Goal: Transaction & Acquisition: Purchase product/service

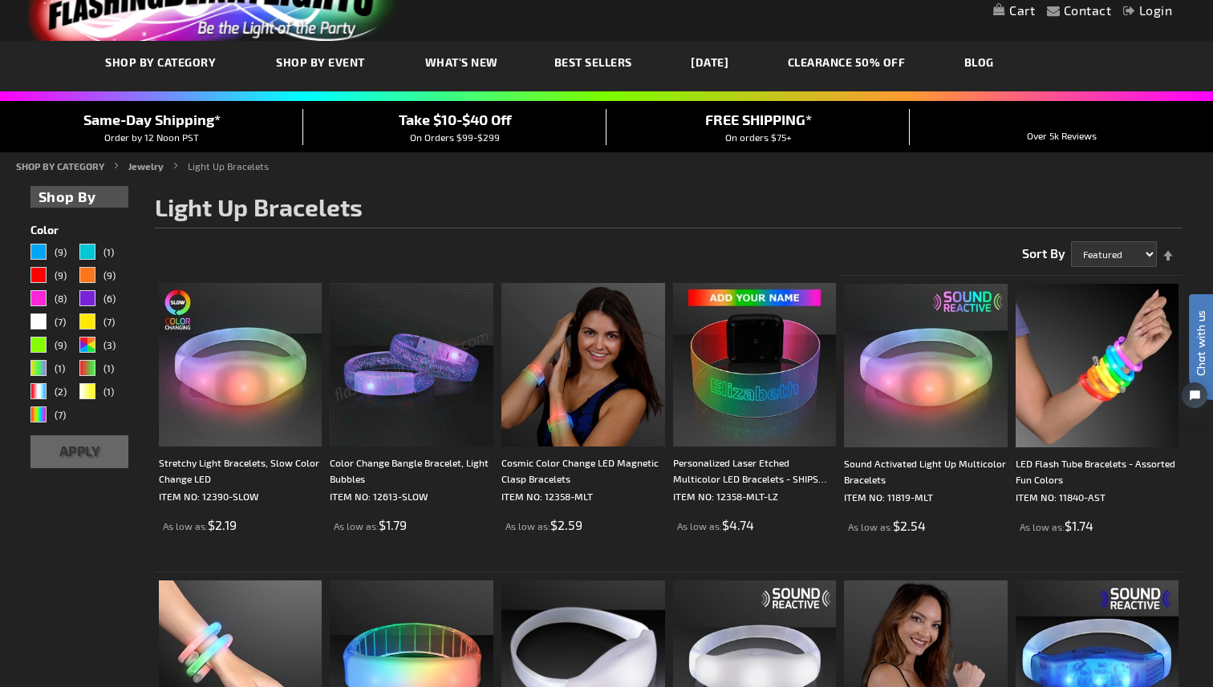
scroll to position [83, 0]
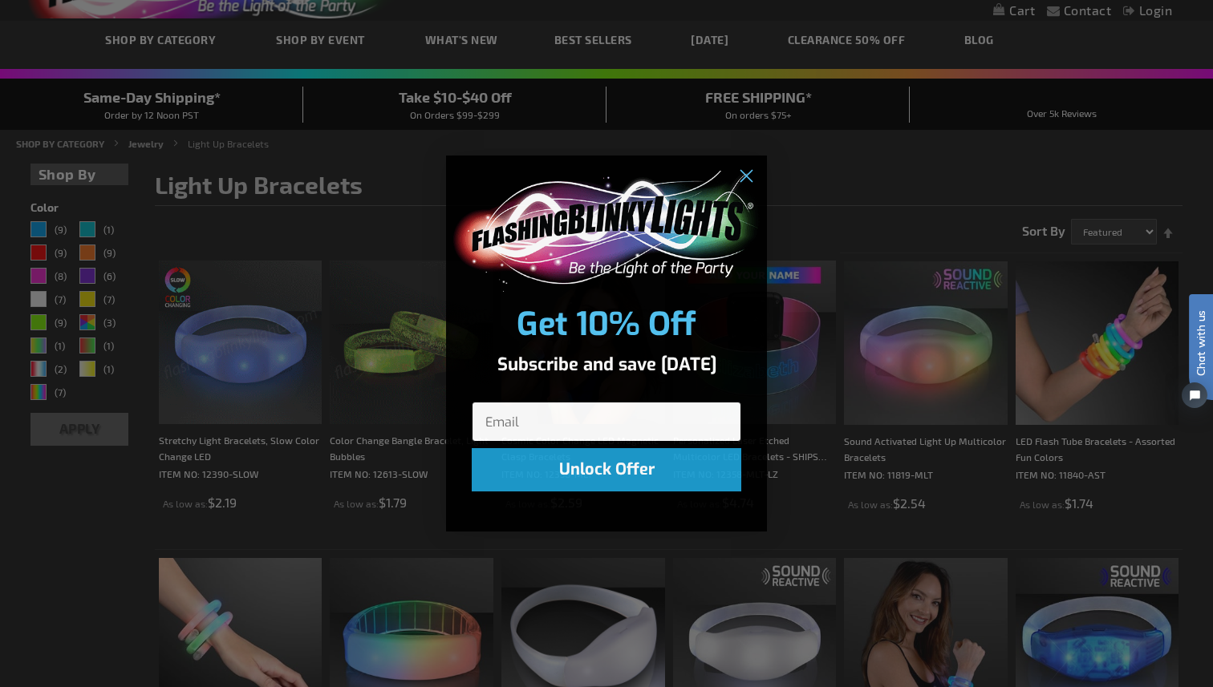
click at [618, 435] on input "Email" at bounding box center [606, 422] width 269 height 40
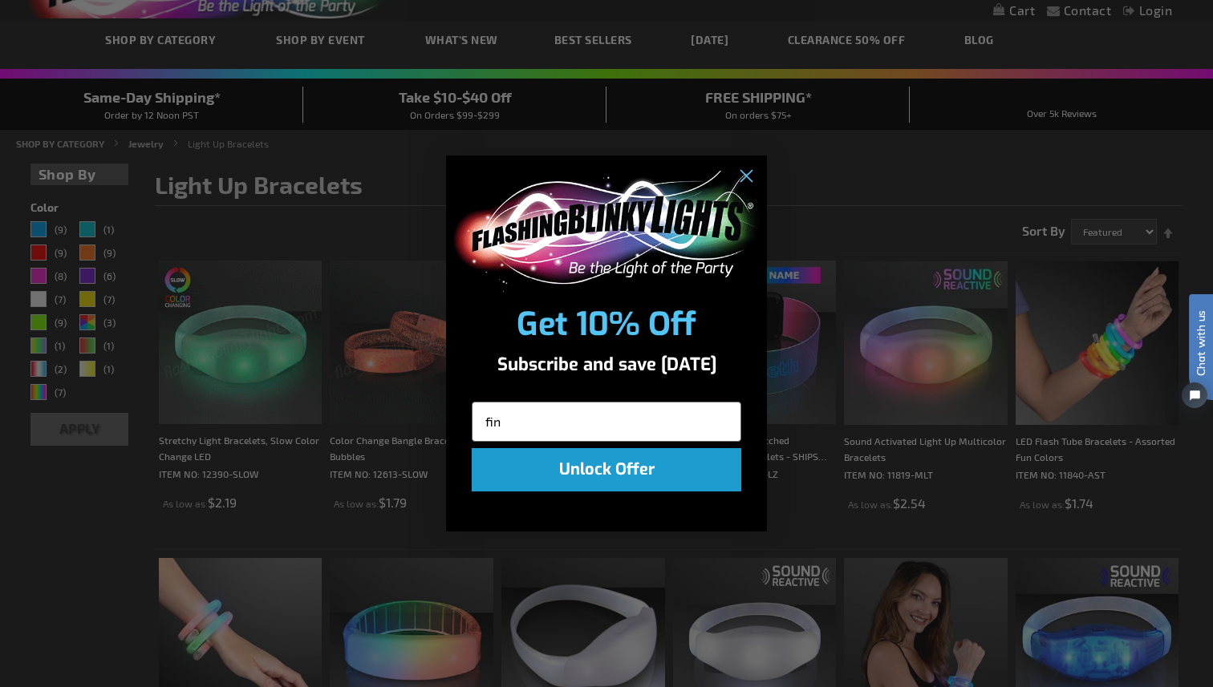
type input "[EMAIL_ADDRESS][DOMAIN_NAME]"
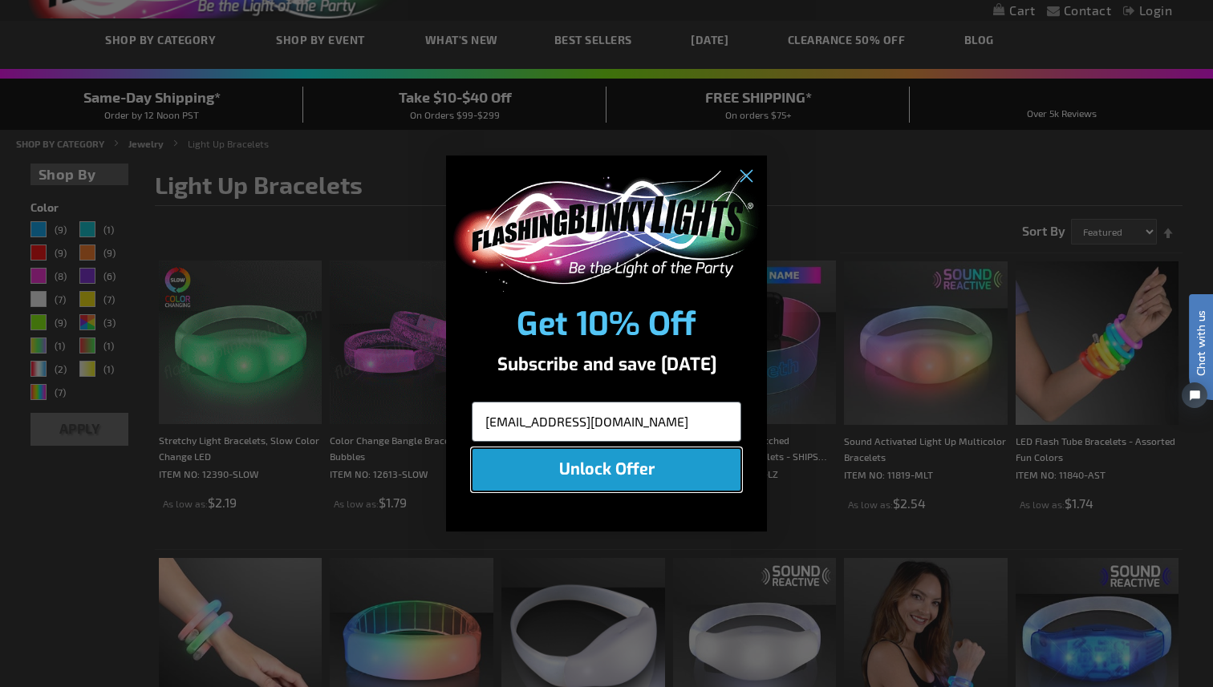
click at [572, 475] on button "Unlock Offer" at bounding box center [606, 469] width 269 height 43
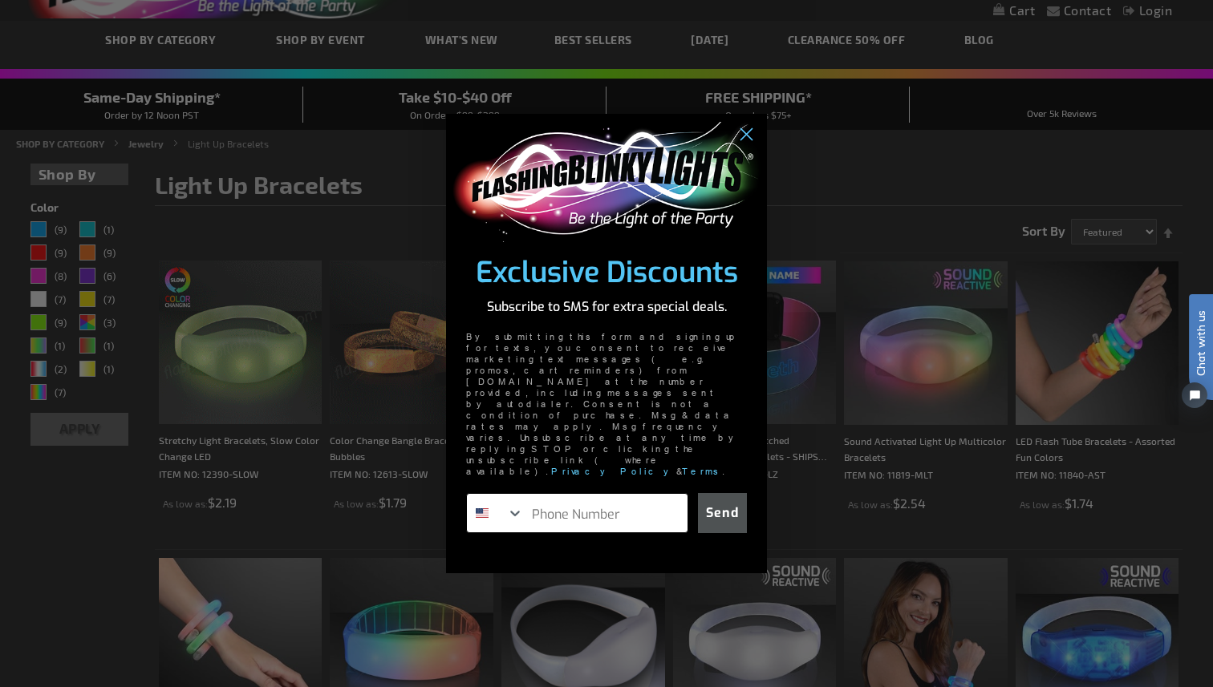
click at [531, 494] on input "Phone Number" at bounding box center [606, 513] width 164 height 38
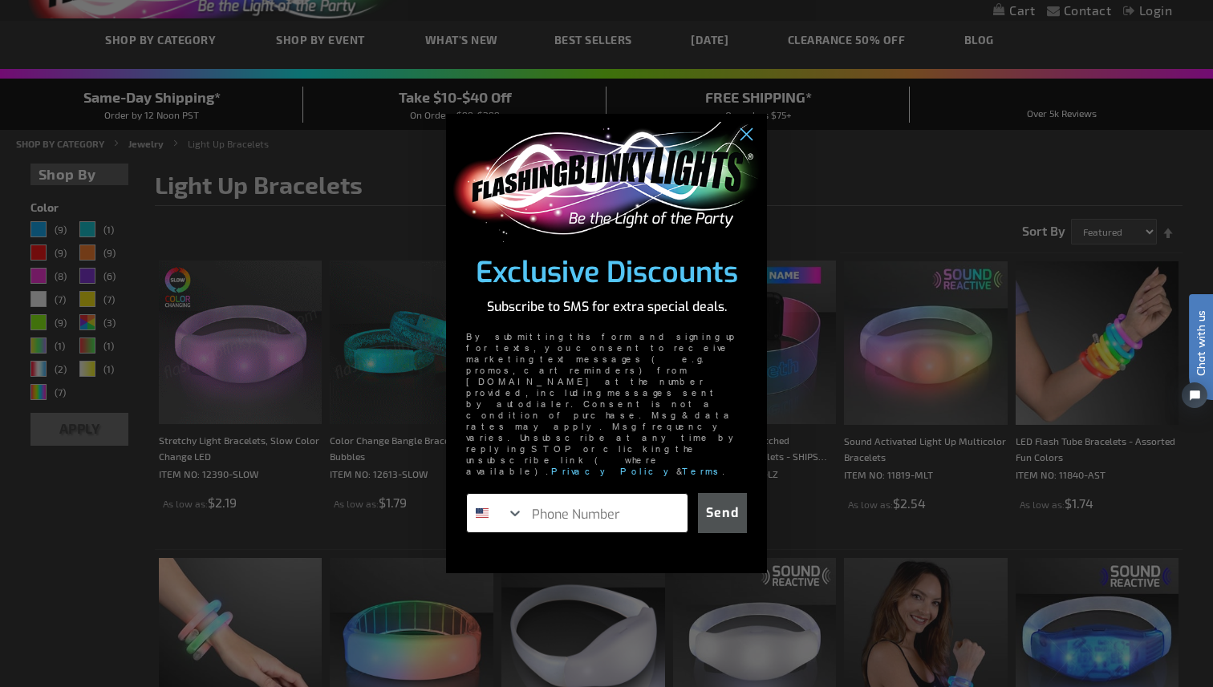
type input "[PHONE_NUMBER]"
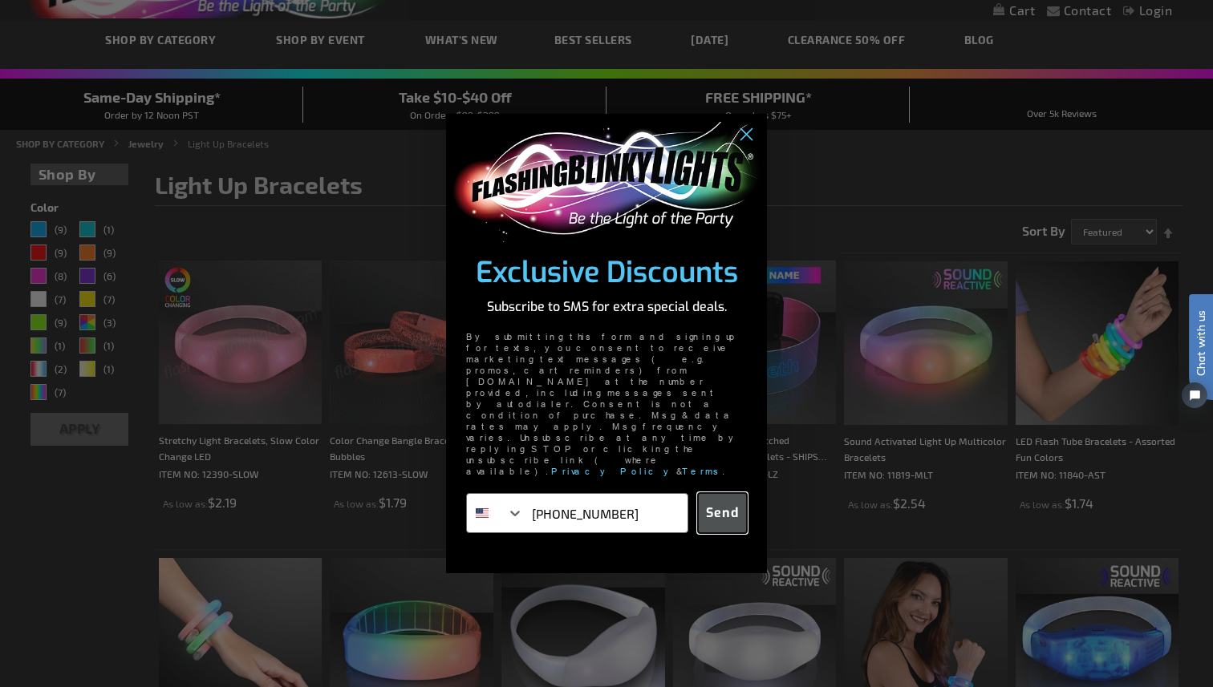
click at [719, 493] on button "Send" at bounding box center [722, 513] width 49 height 40
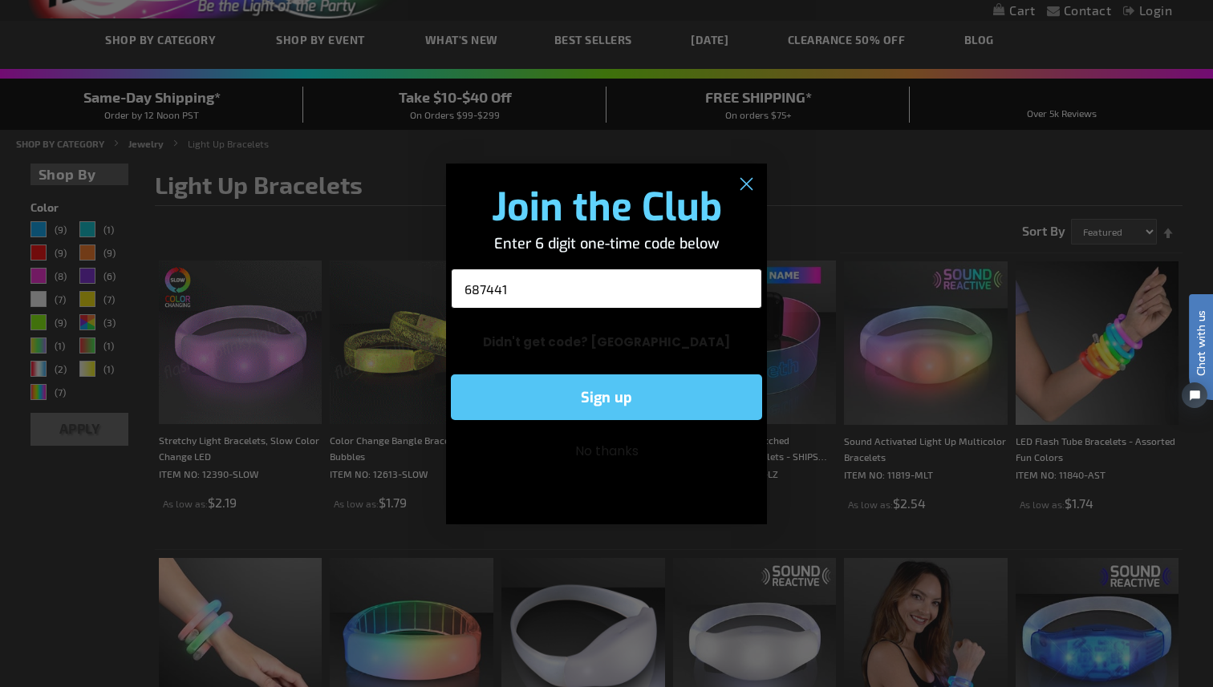
type input "687441"
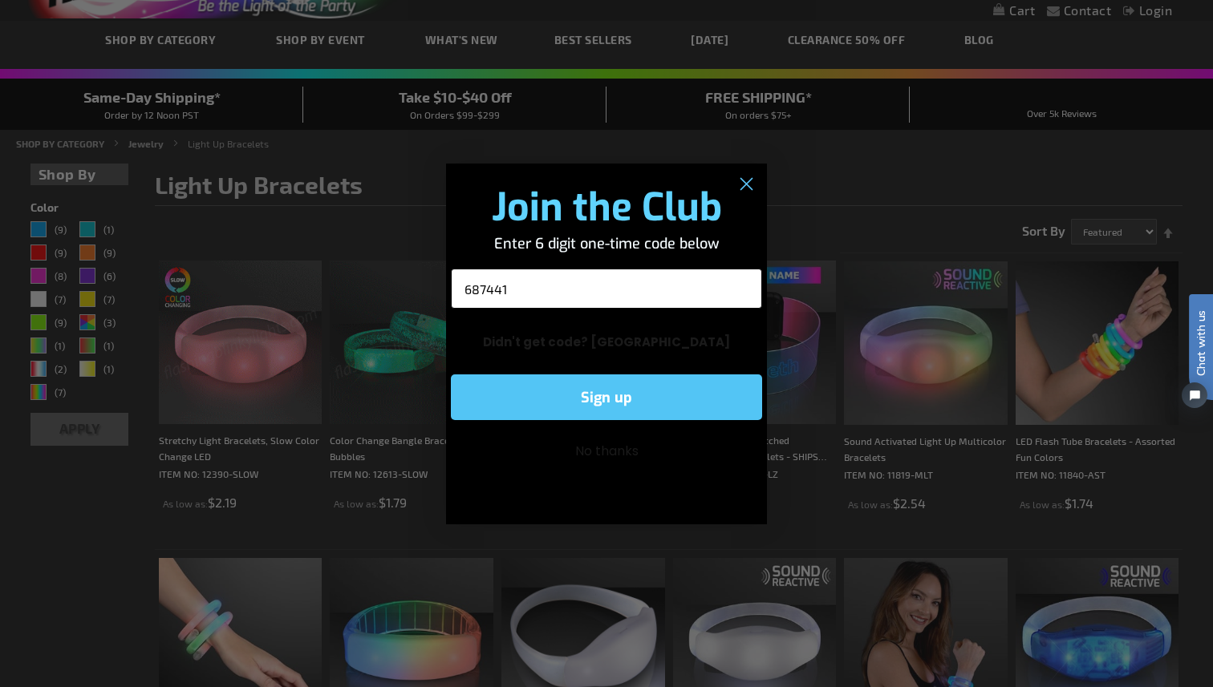
click input "Submit" at bounding box center [0, 0] width 0 height 0
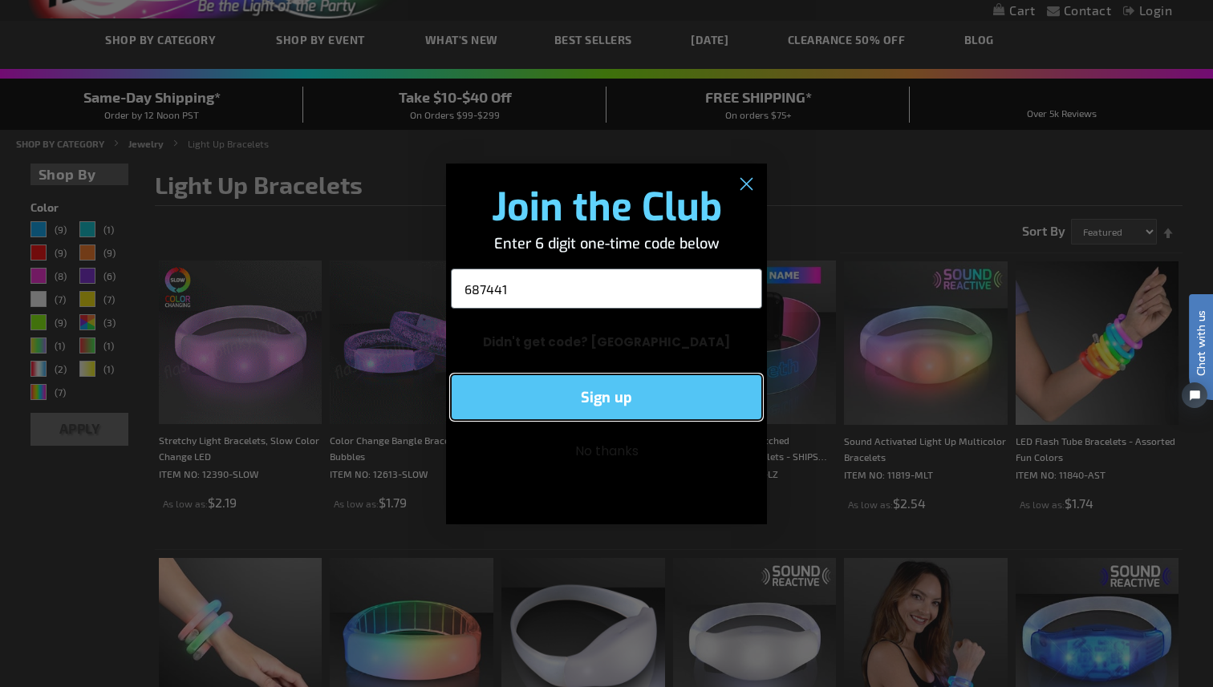
click at [586, 396] on button "Sign up" at bounding box center [606, 398] width 311 height 46
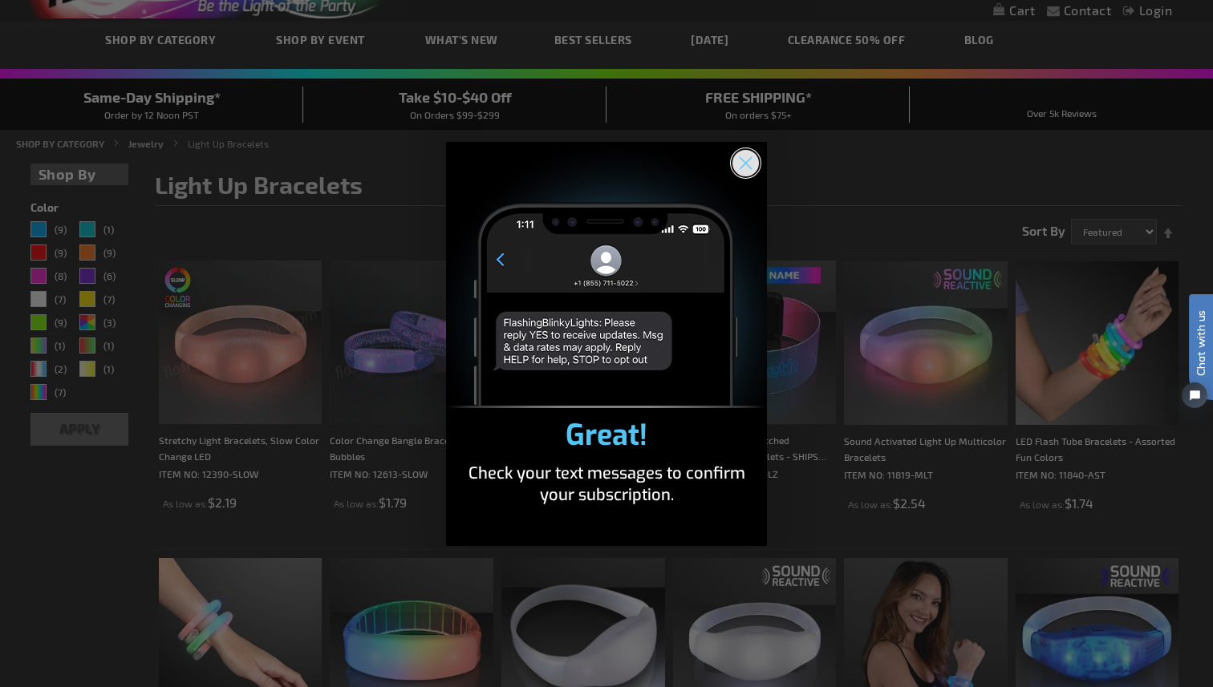
click at [749, 156] on circle "Close dialog" at bounding box center [745, 162] width 26 height 26
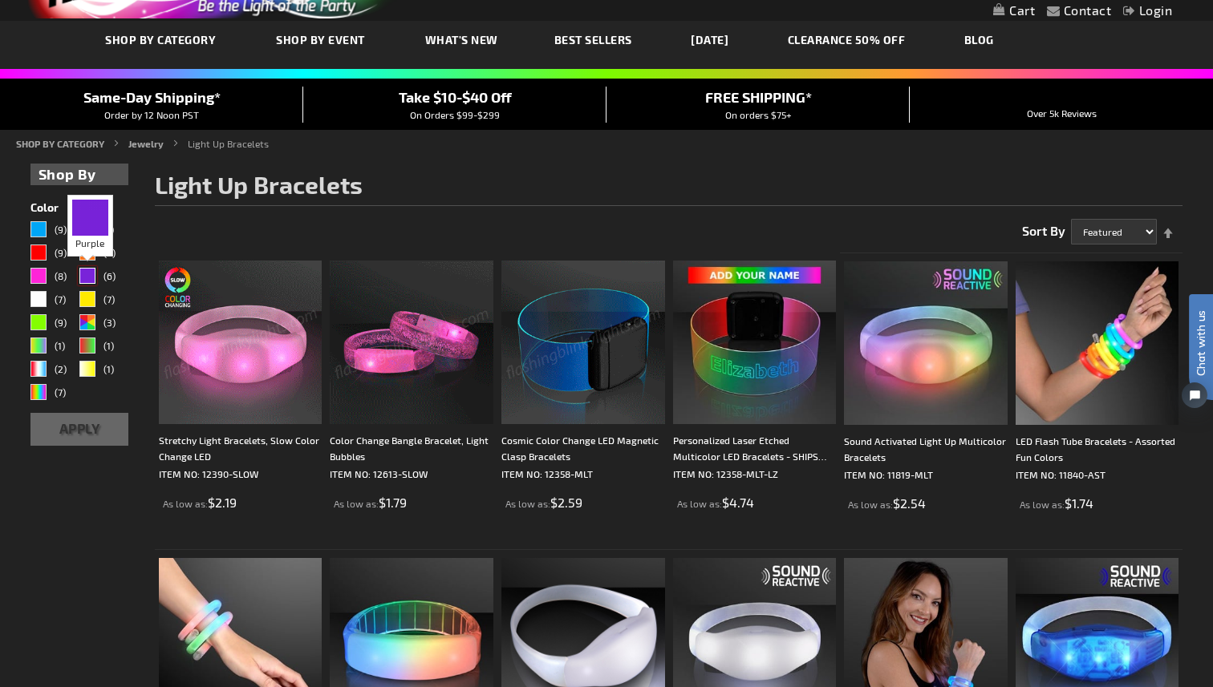
click at [83, 282] on div "Purple" at bounding box center [87, 276] width 16 height 16
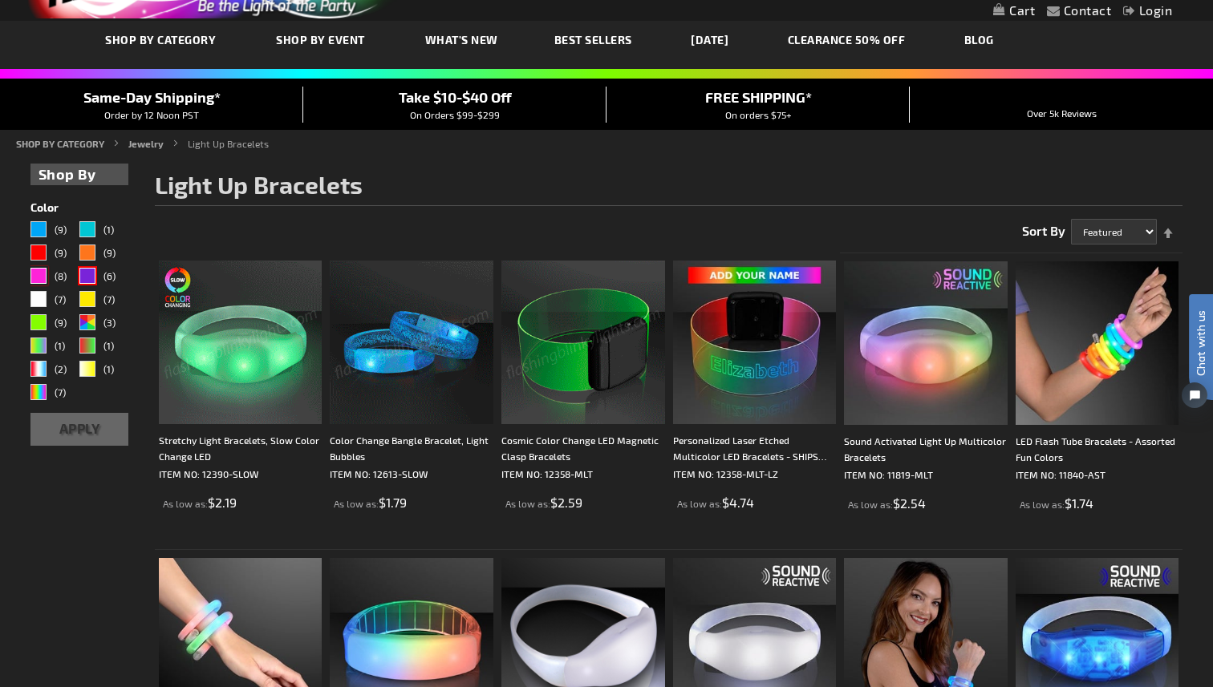
click at [39, 282] on div "Pink" at bounding box center [38, 276] width 16 height 16
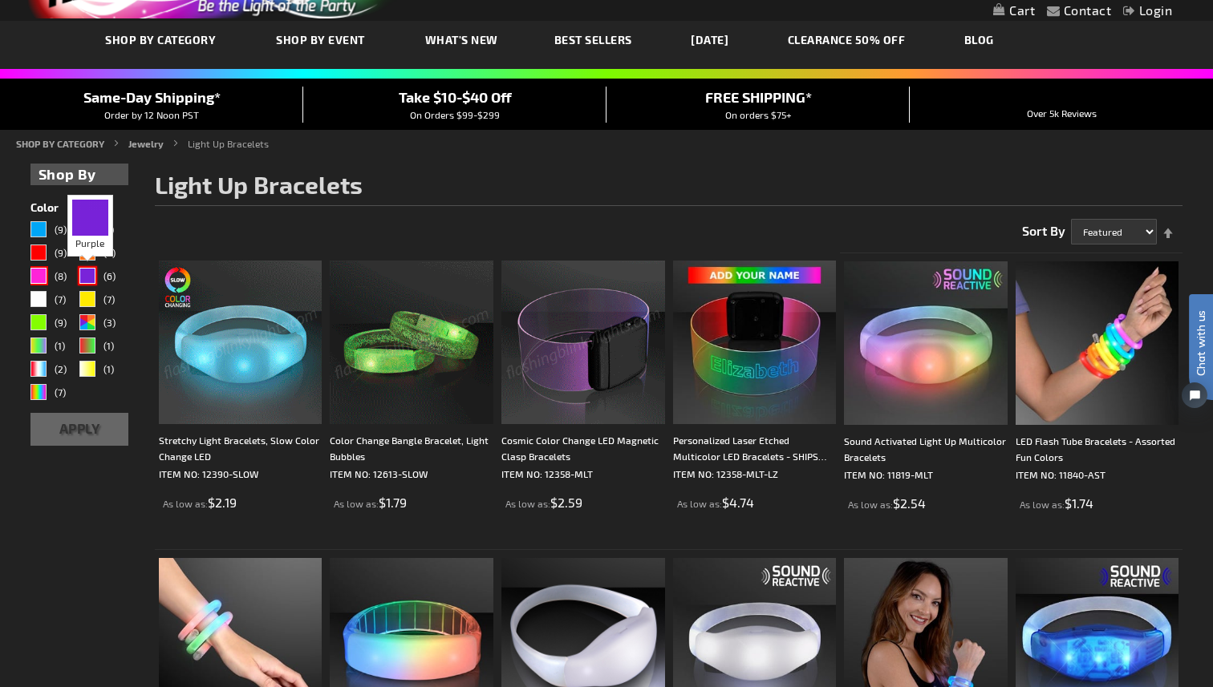
click at [85, 274] on div "Purple" at bounding box center [87, 276] width 16 height 16
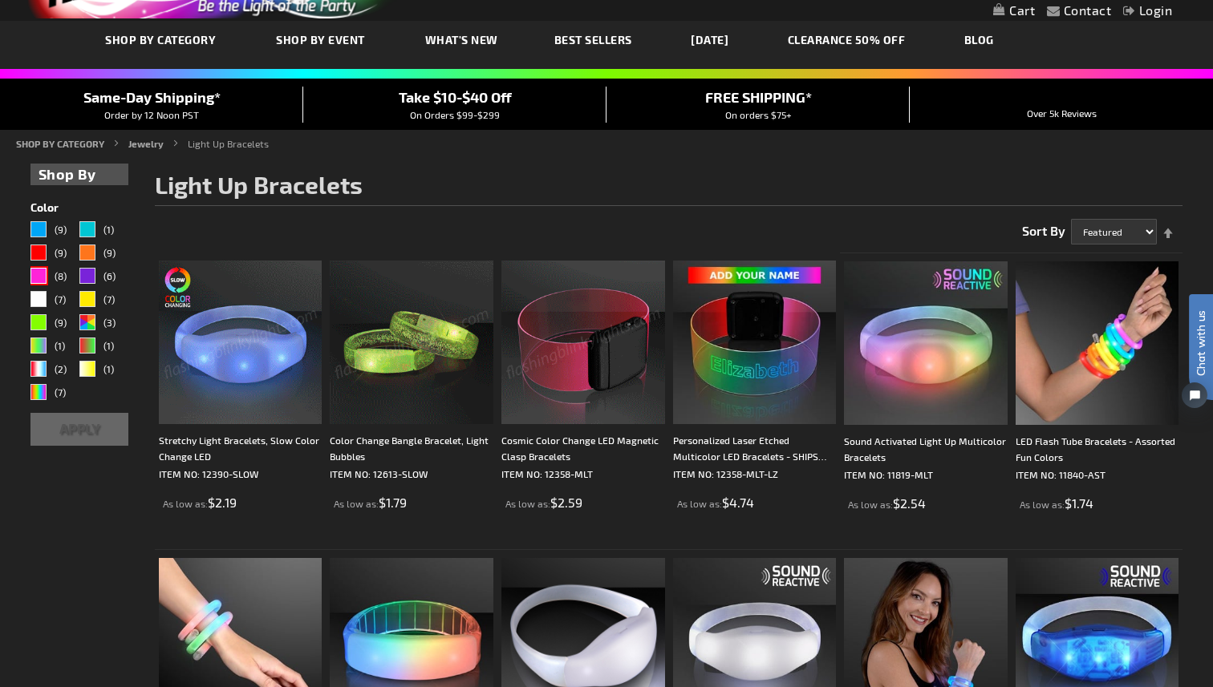
click at [77, 422] on button "Apply" at bounding box center [79, 429] width 98 height 33
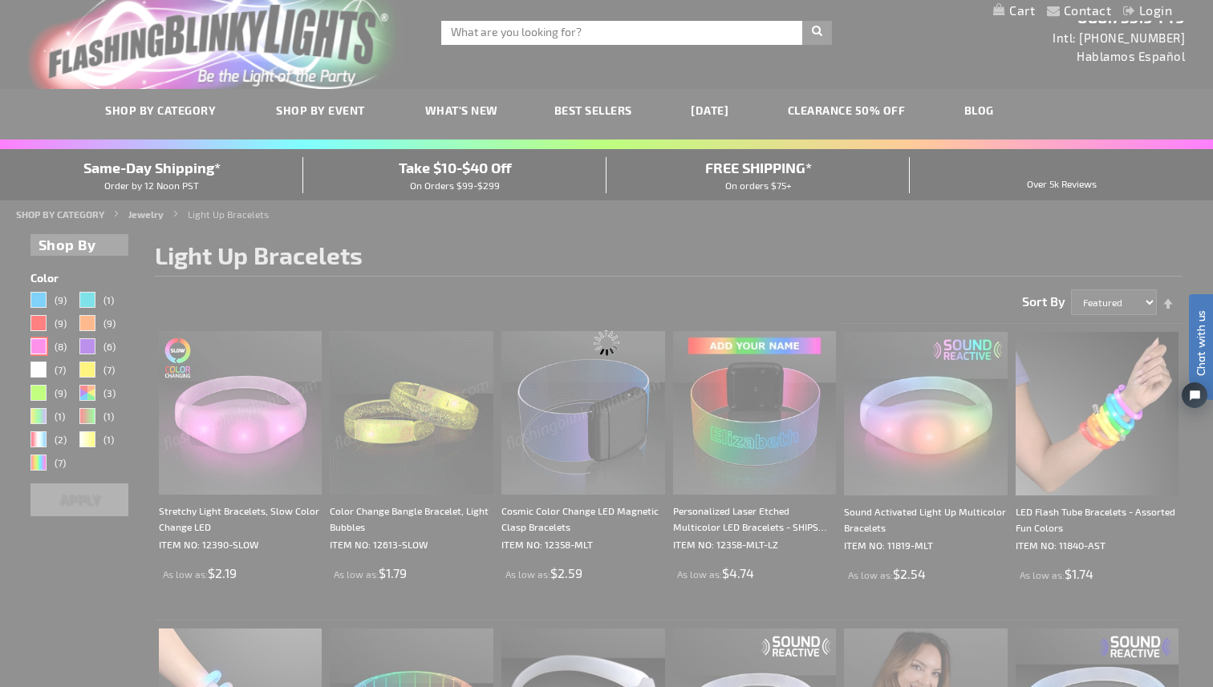
scroll to position [0, 0]
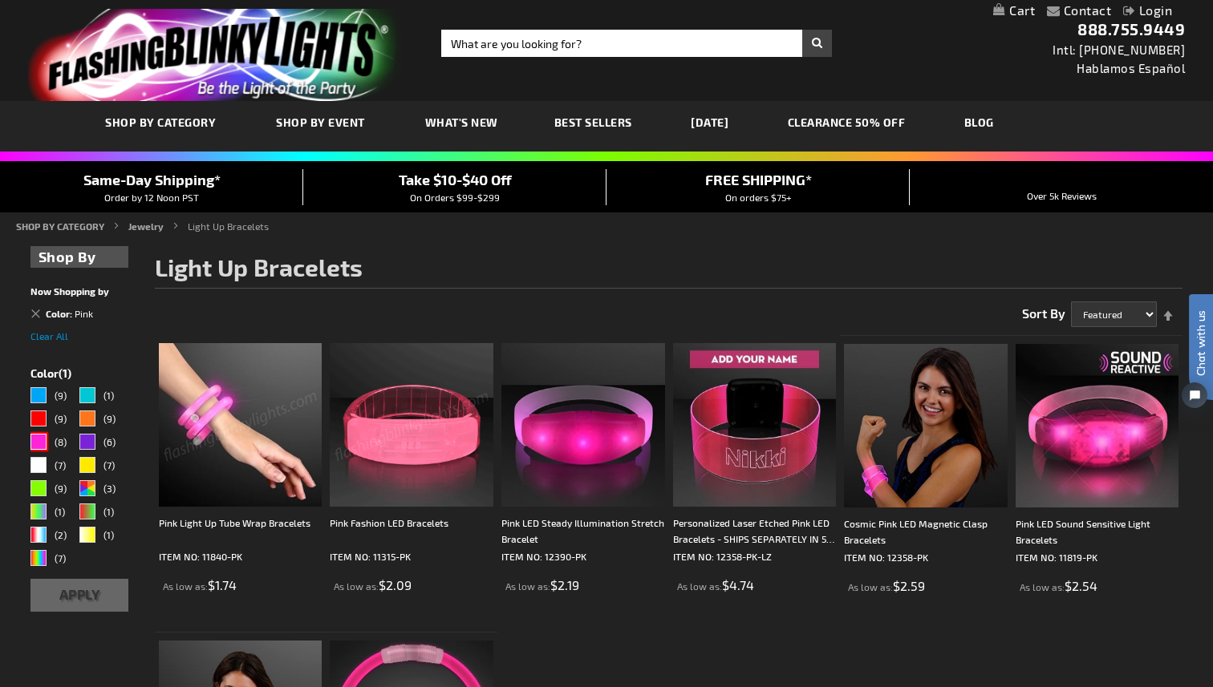
click at [43, 443] on div "Pink" at bounding box center [38, 442] width 16 height 16
click at [87, 441] on div "Purple" at bounding box center [87, 442] width 16 height 16
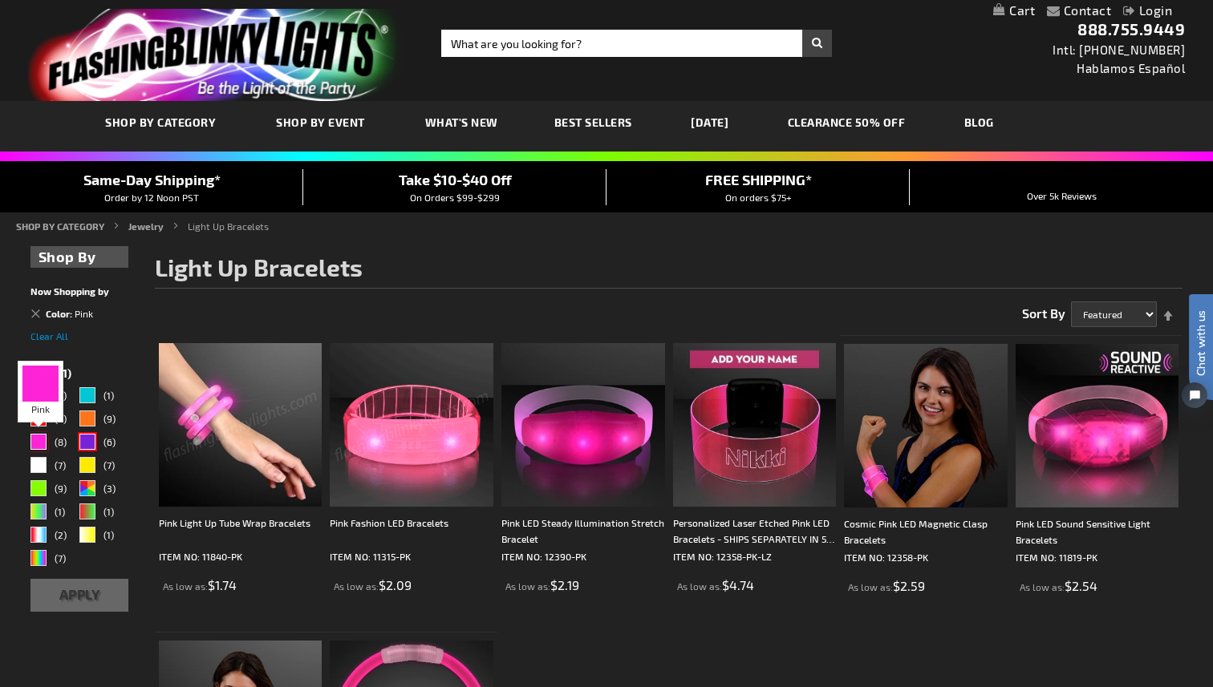
click at [40, 443] on div "Pink" at bounding box center [38, 442] width 16 height 16
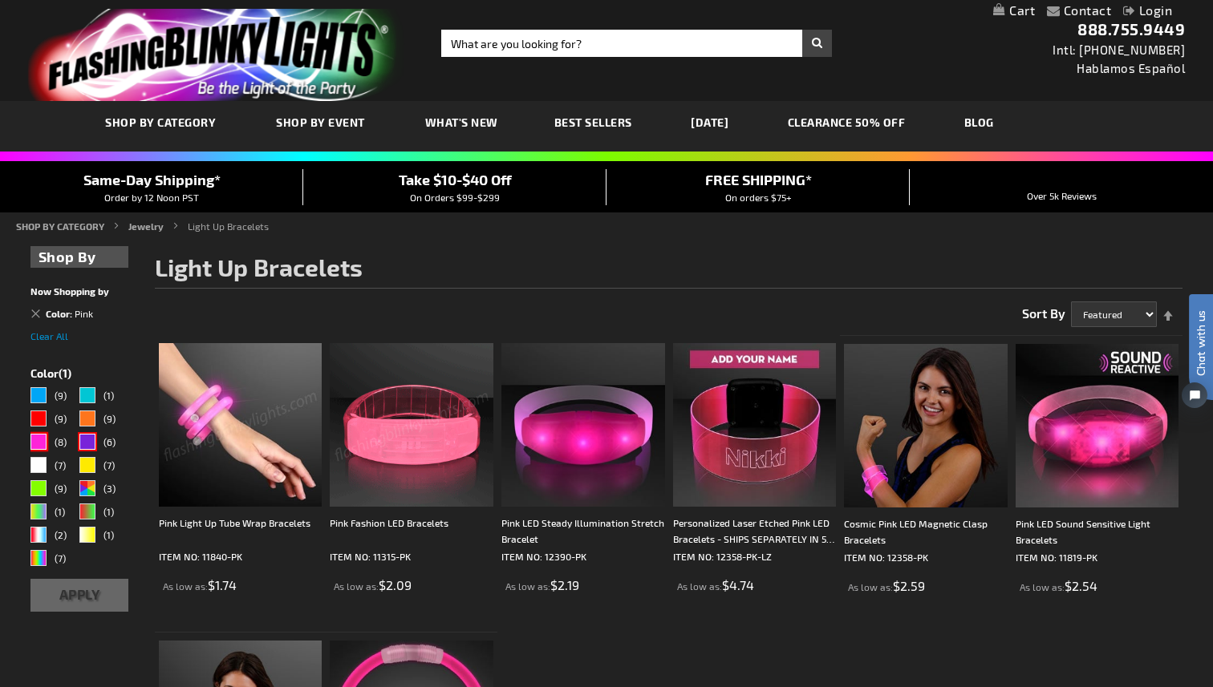
click at [38, 443] on div "Pink" at bounding box center [38, 442] width 16 height 16
click at [73, 592] on button "Apply" at bounding box center [79, 595] width 98 height 33
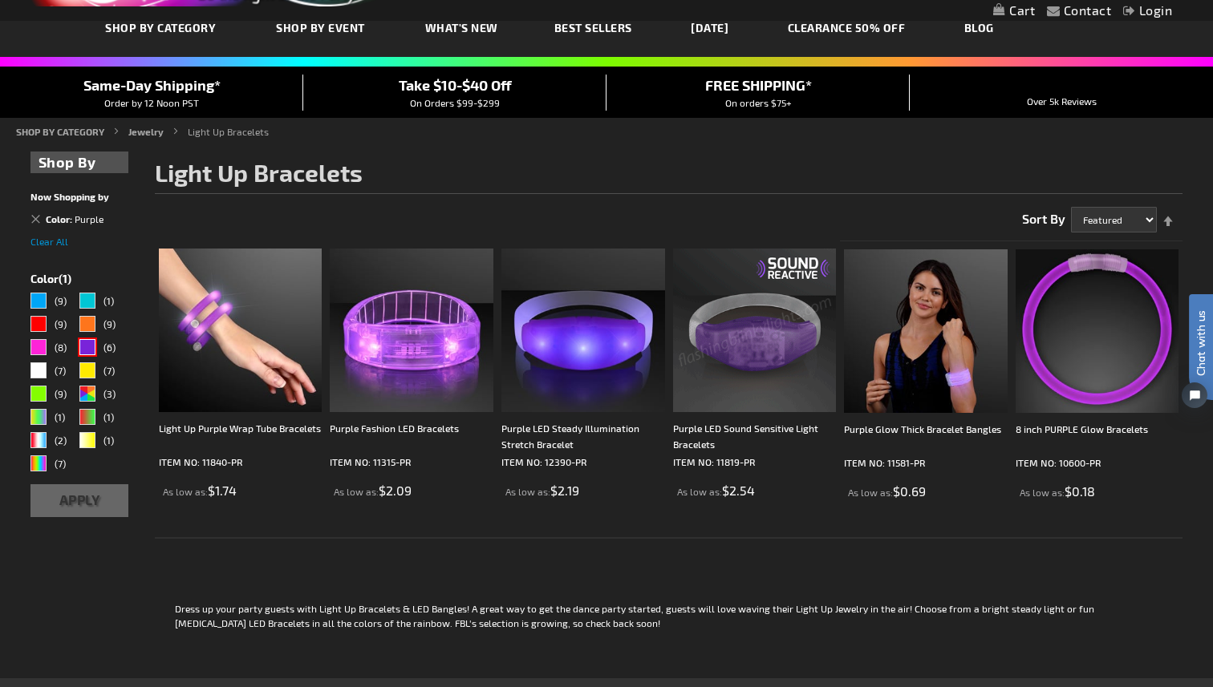
scroll to position [121, 0]
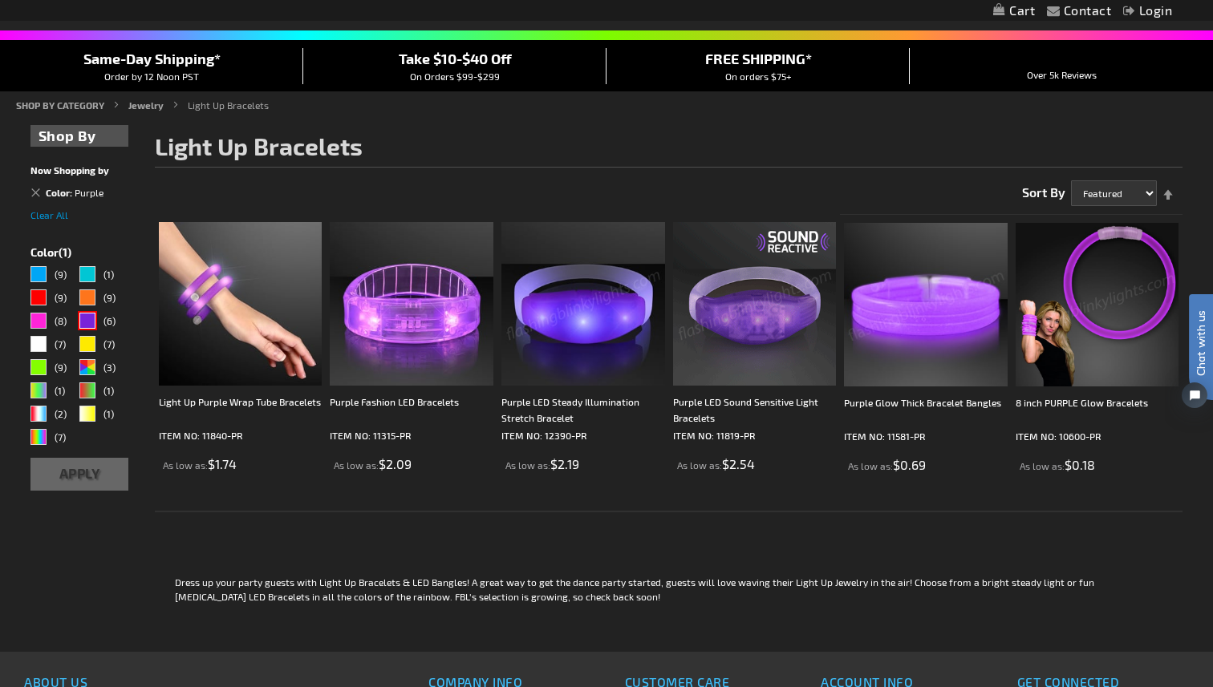
click at [781, 352] on img at bounding box center [755, 304] width 164 height 164
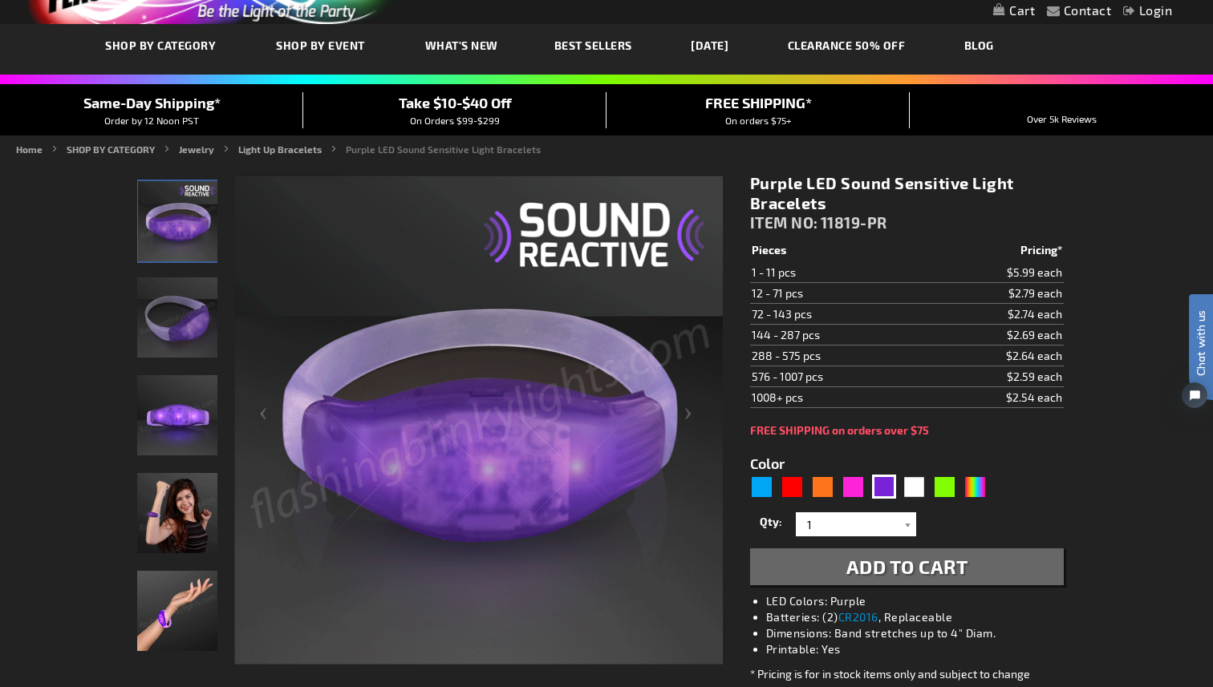
click at [776, 330] on td "144 - 287 pcs" at bounding box center [837, 335] width 175 height 21
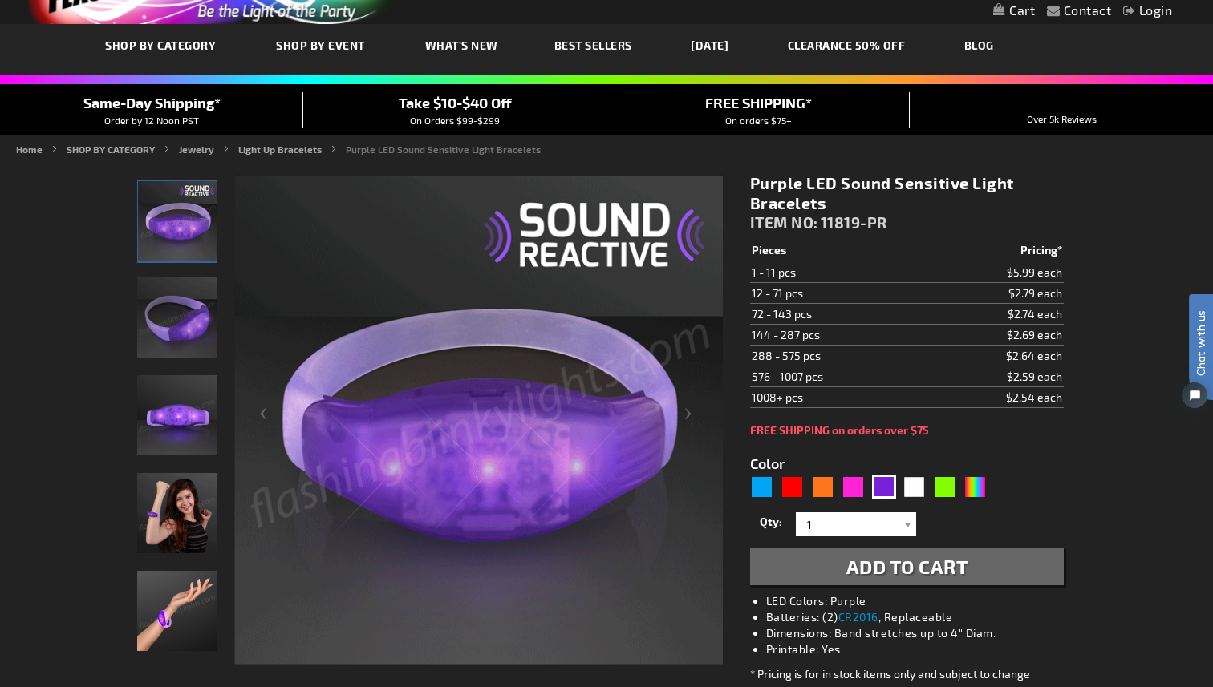
click at [775, 284] on td "12 - 71 pcs" at bounding box center [837, 293] width 175 height 21
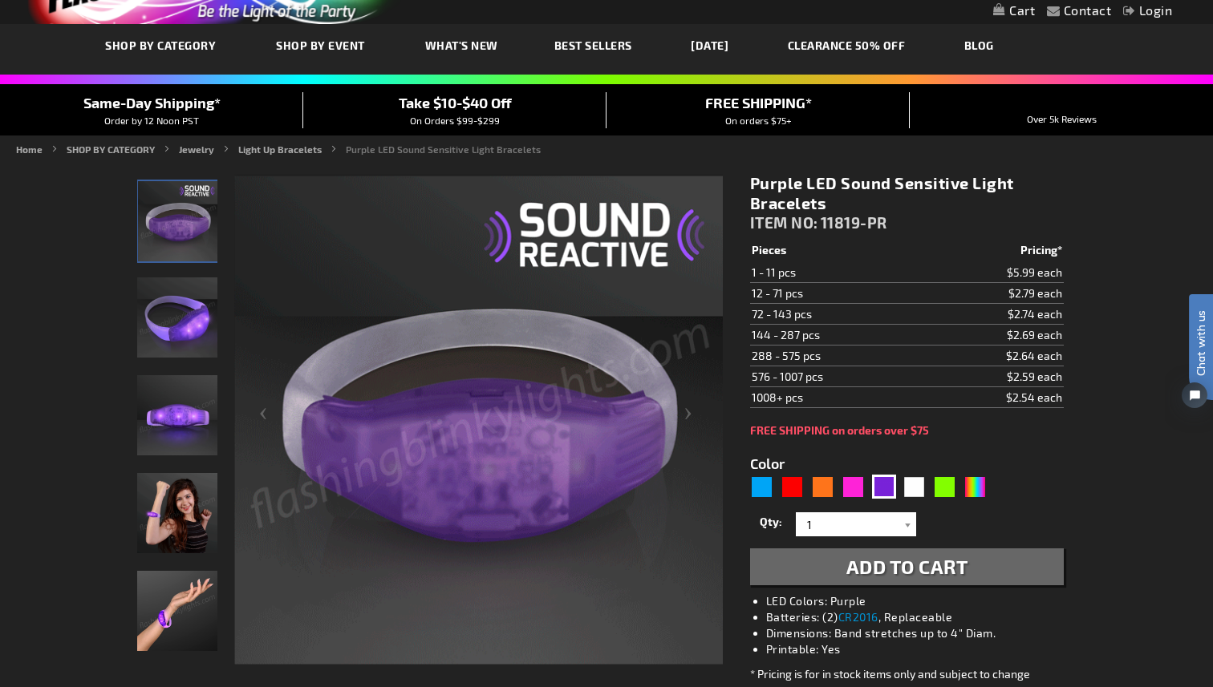
click at [776, 275] on td "1 - 11 pcs" at bounding box center [837, 272] width 175 height 21
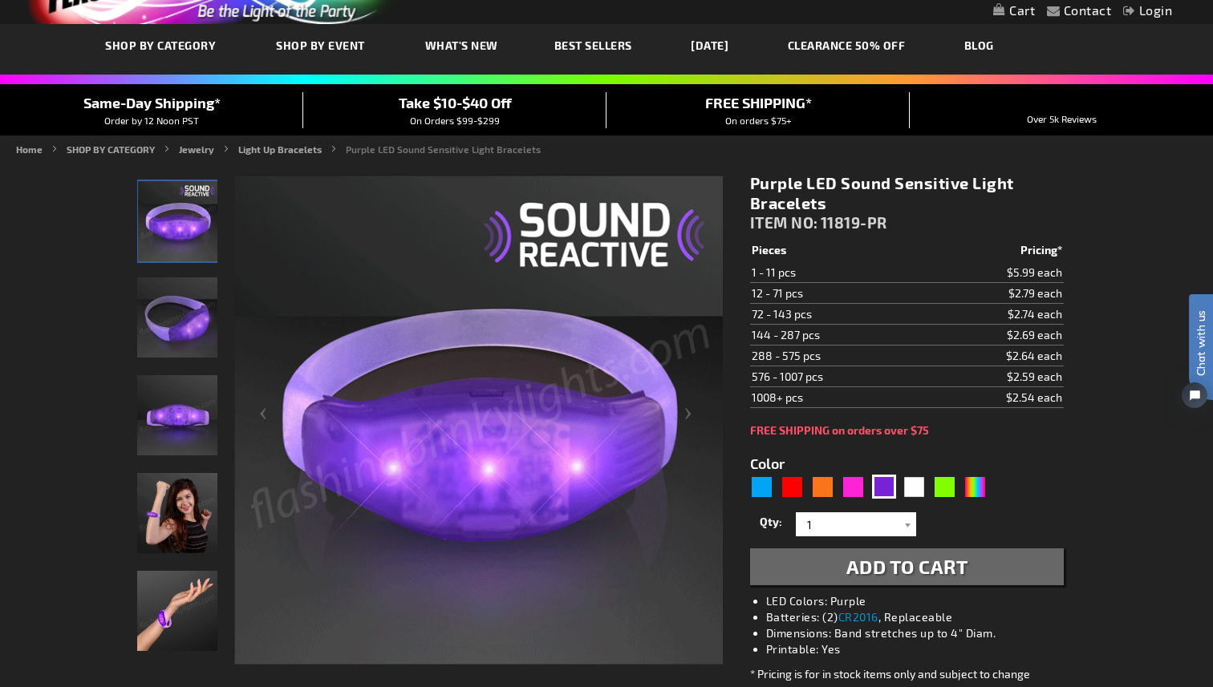
drag, startPoint x: 753, startPoint y: 336, endPoint x: 803, endPoint y: 335, distance: 49.7
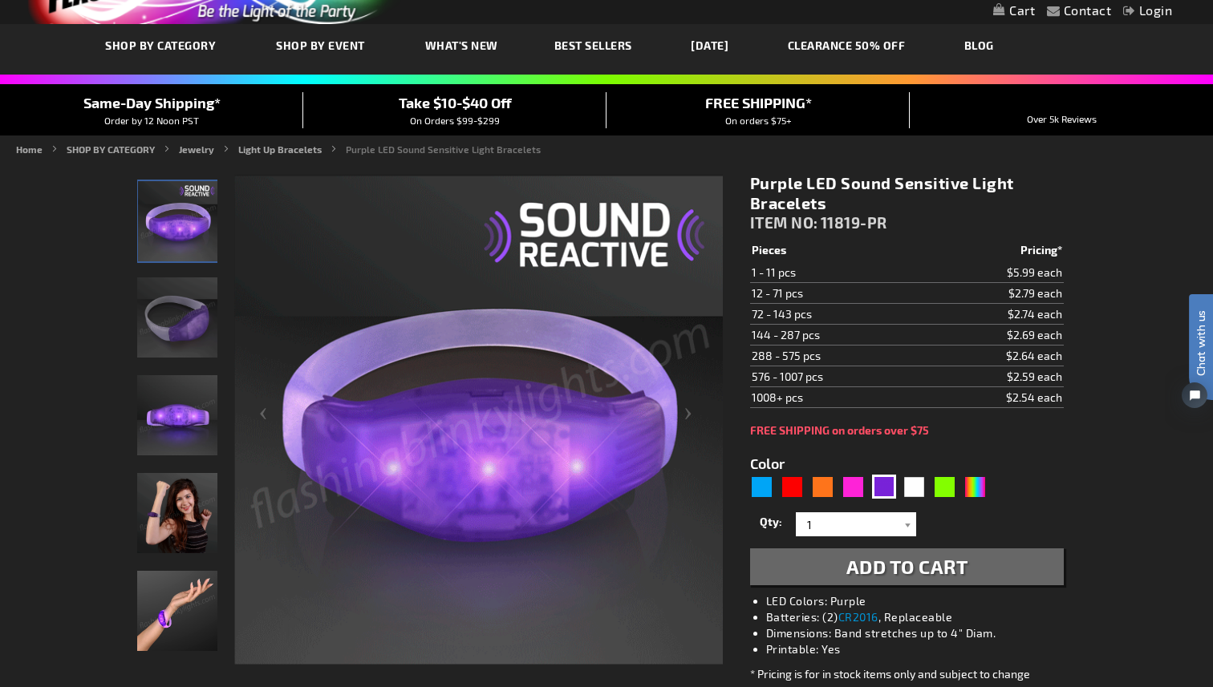
click at [803, 336] on td "144 - 287 pcs" at bounding box center [837, 335] width 175 height 21
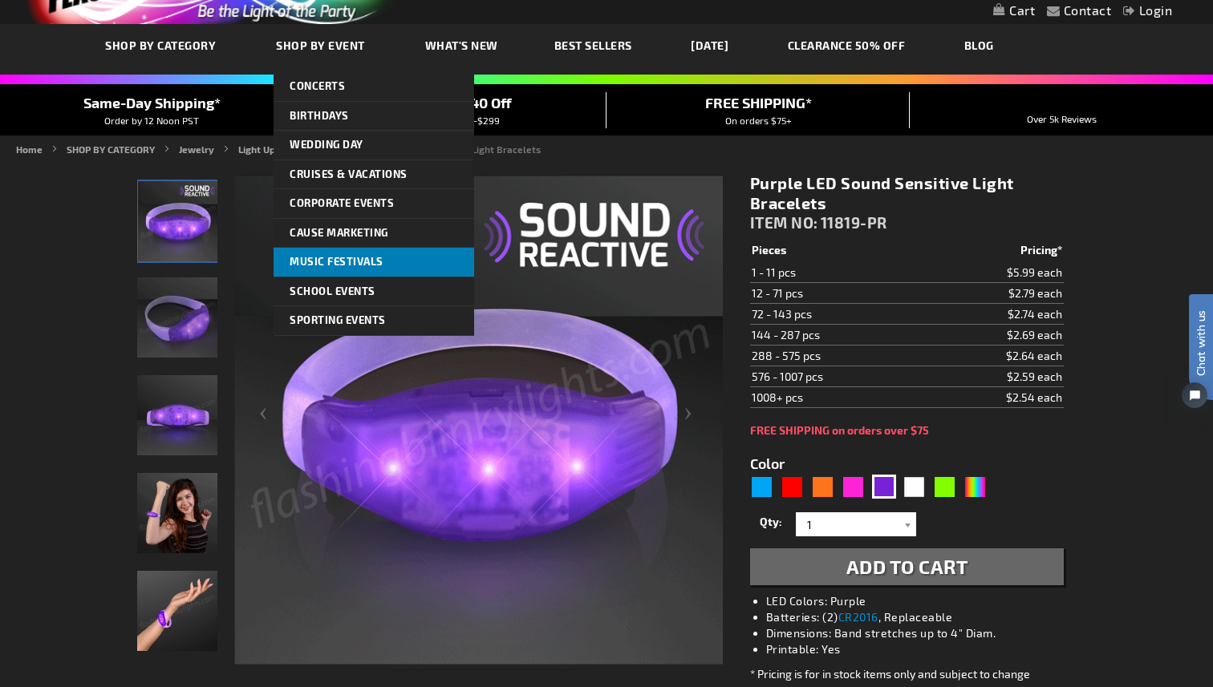
click at [371, 266] on span "Music Festivals" at bounding box center [337, 261] width 94 height 13
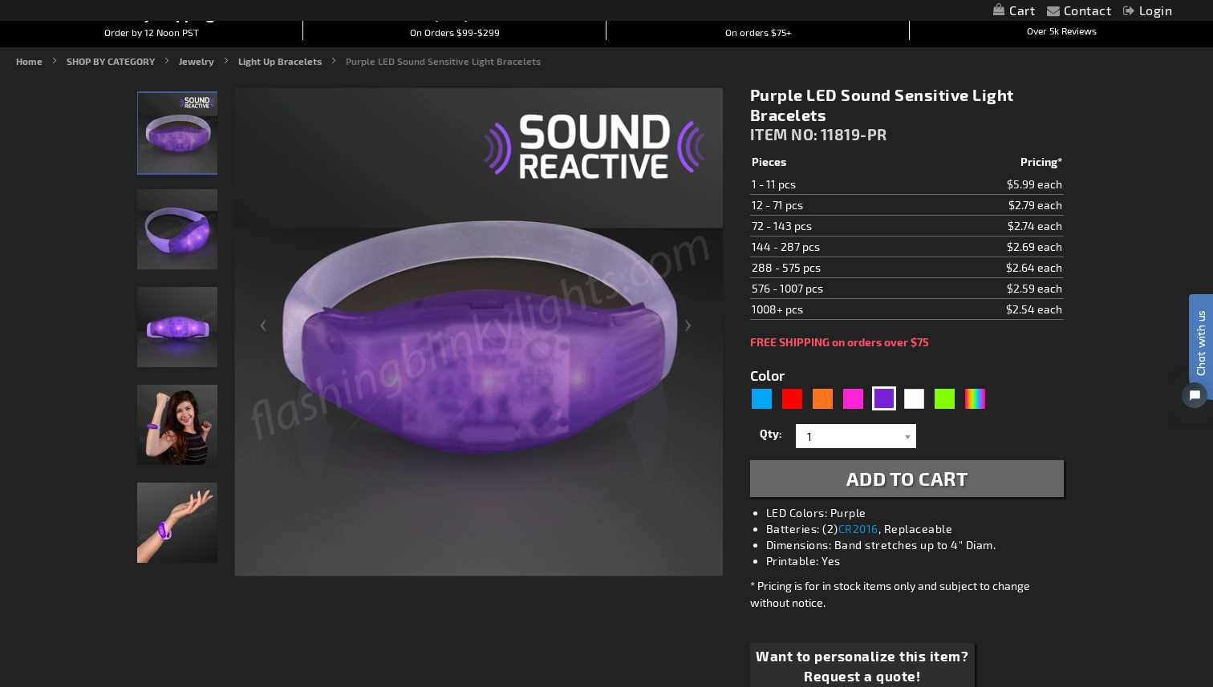
scroll to position [188, 0]
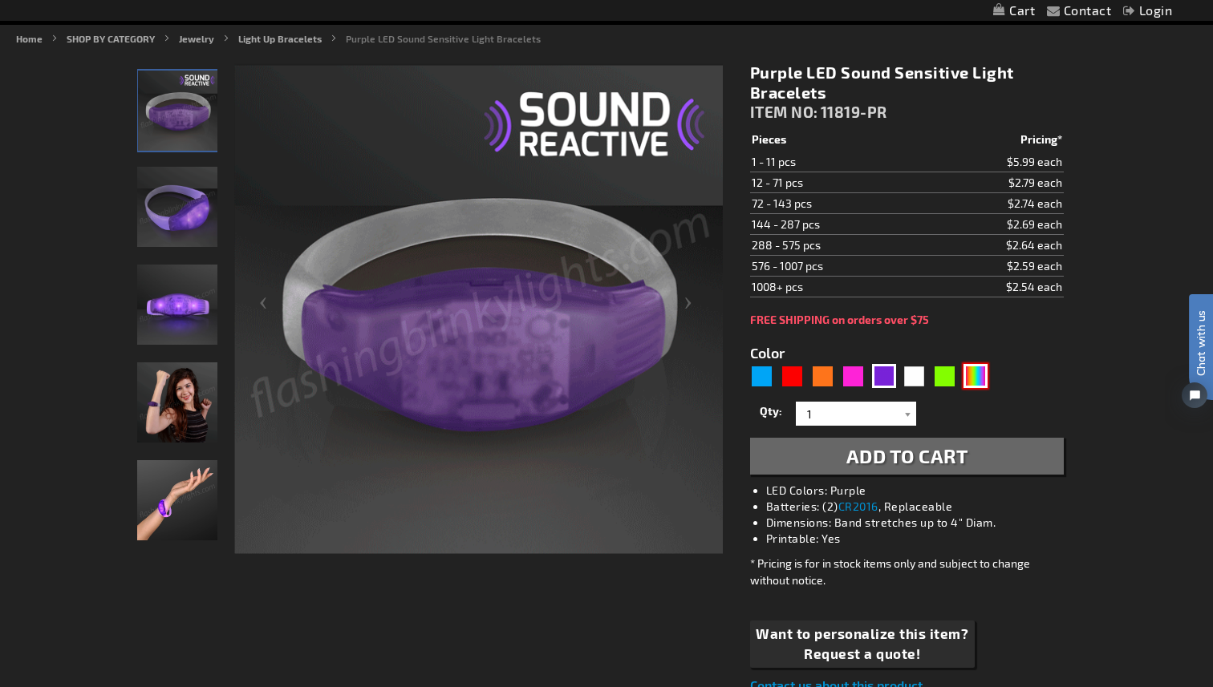
click at [978, 371] on div "Multicolor" at bounding box center [975, 376] width 24 height 24
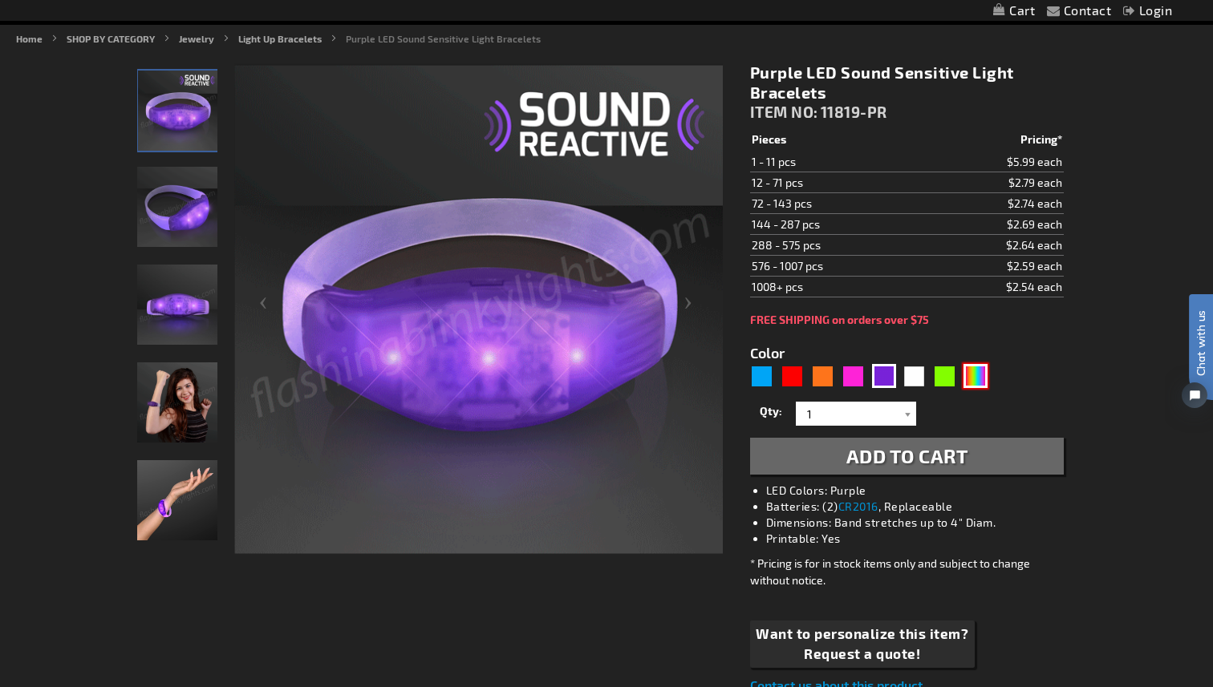
type input "5659"
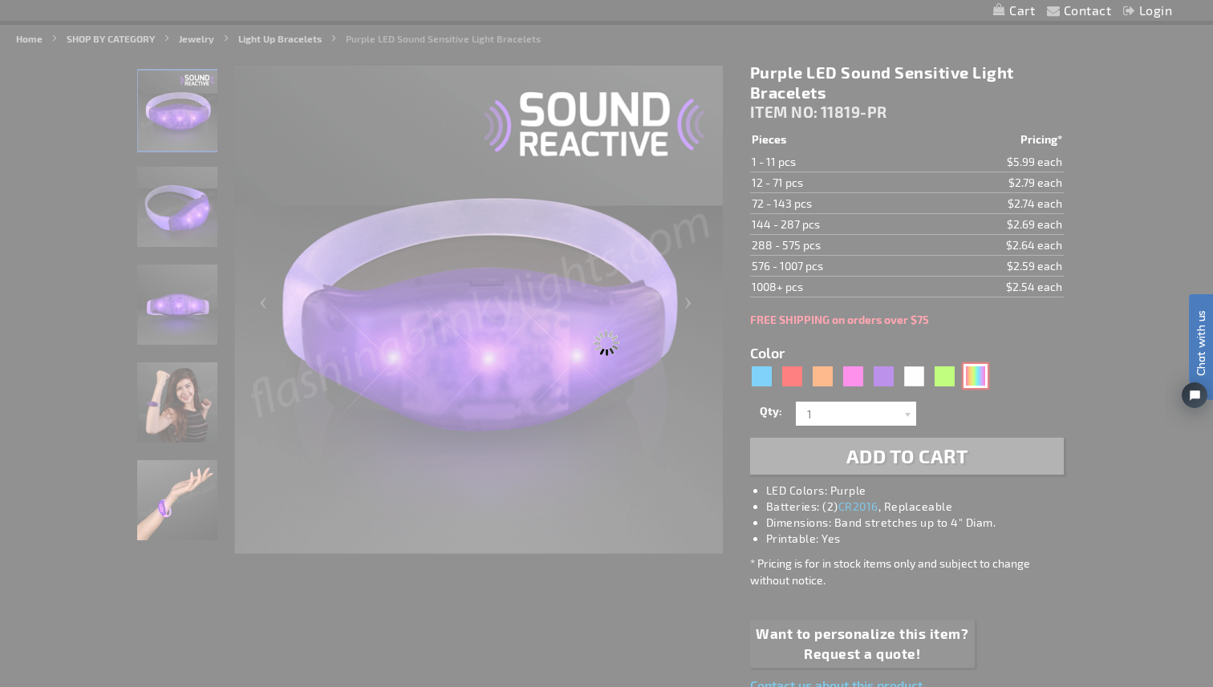
type input "11819-MLT"
type input "Customize - Sound Activated Light Up Multicolor Bracelets - ITEM NO: 11819-MLT"
